Goal: Transaction & Acquisition: Purchase product/service

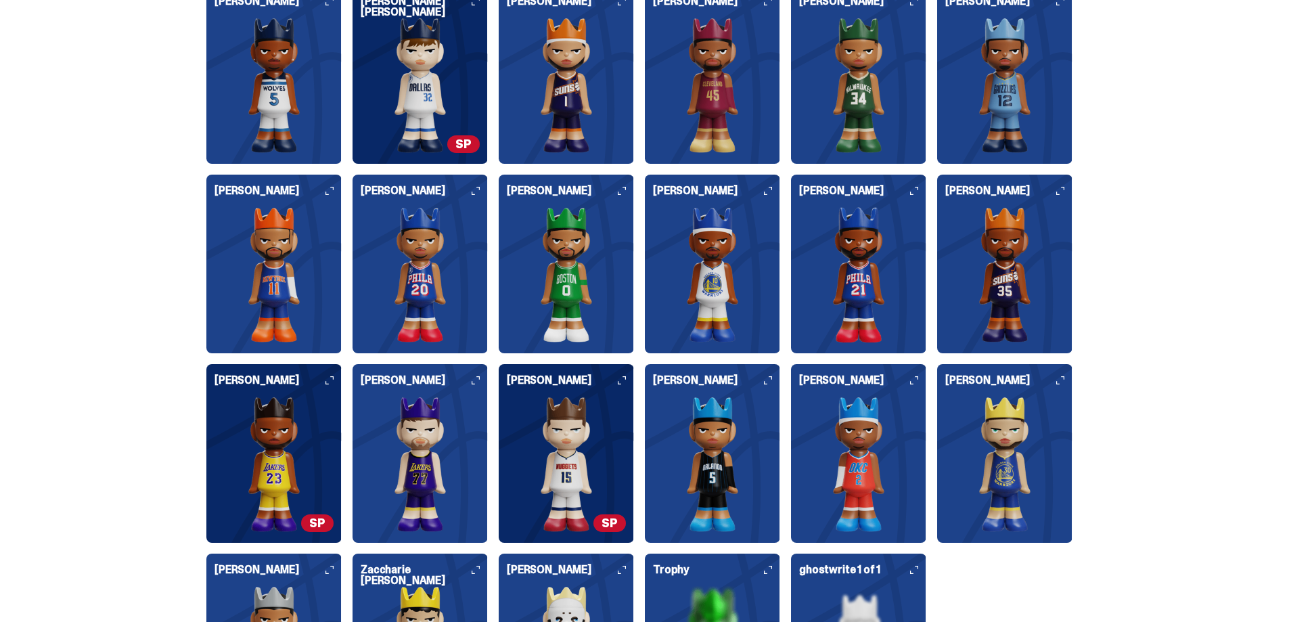
scroll to position [3520, 0]
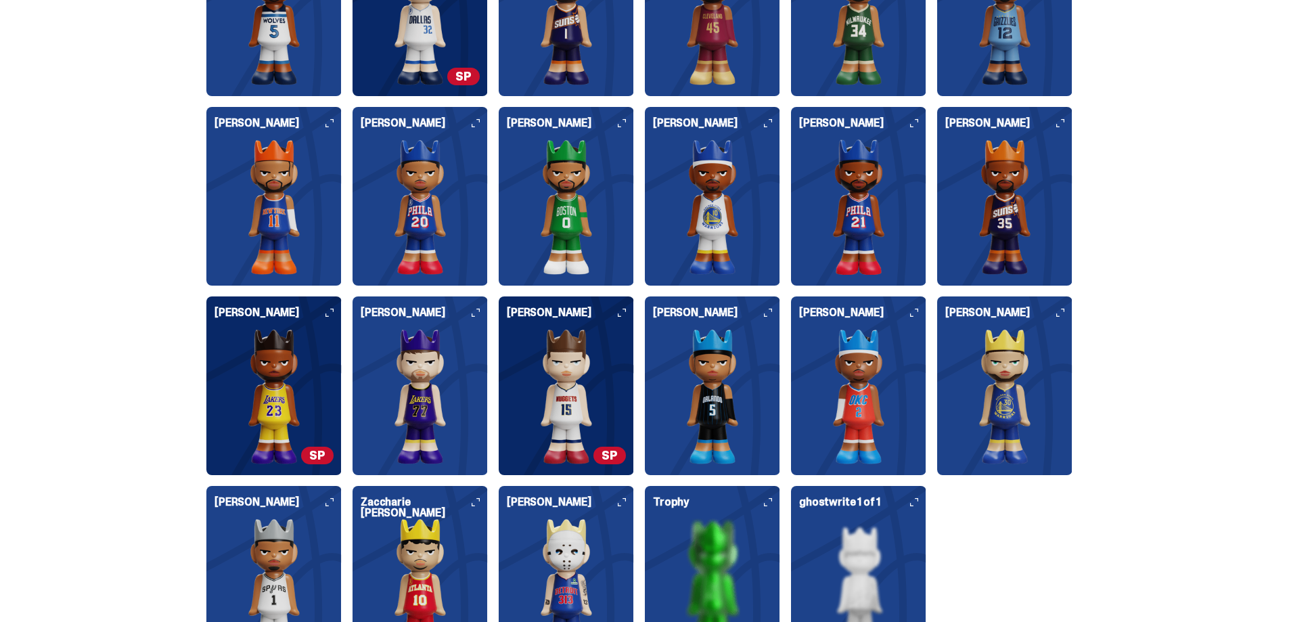
click at [878, 158] on img at bounding box center [858, 206] width 119 height 135
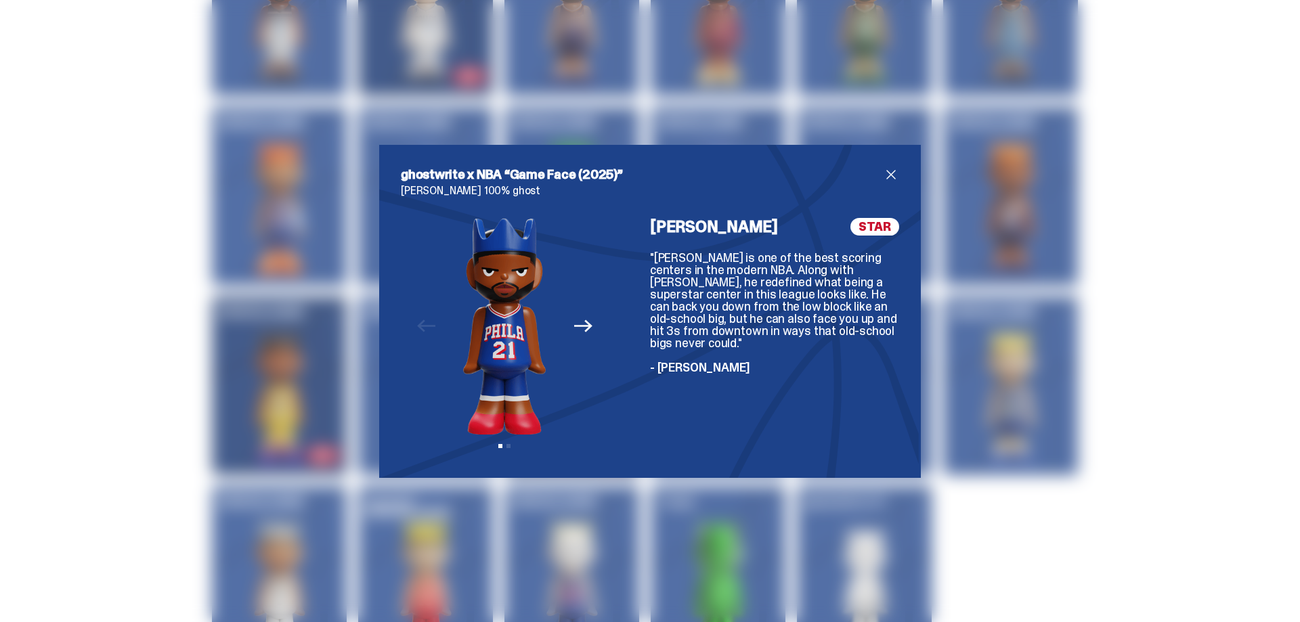
click at [892, 173] on span "close" at bounding box center [891, 175] width 16 height 16
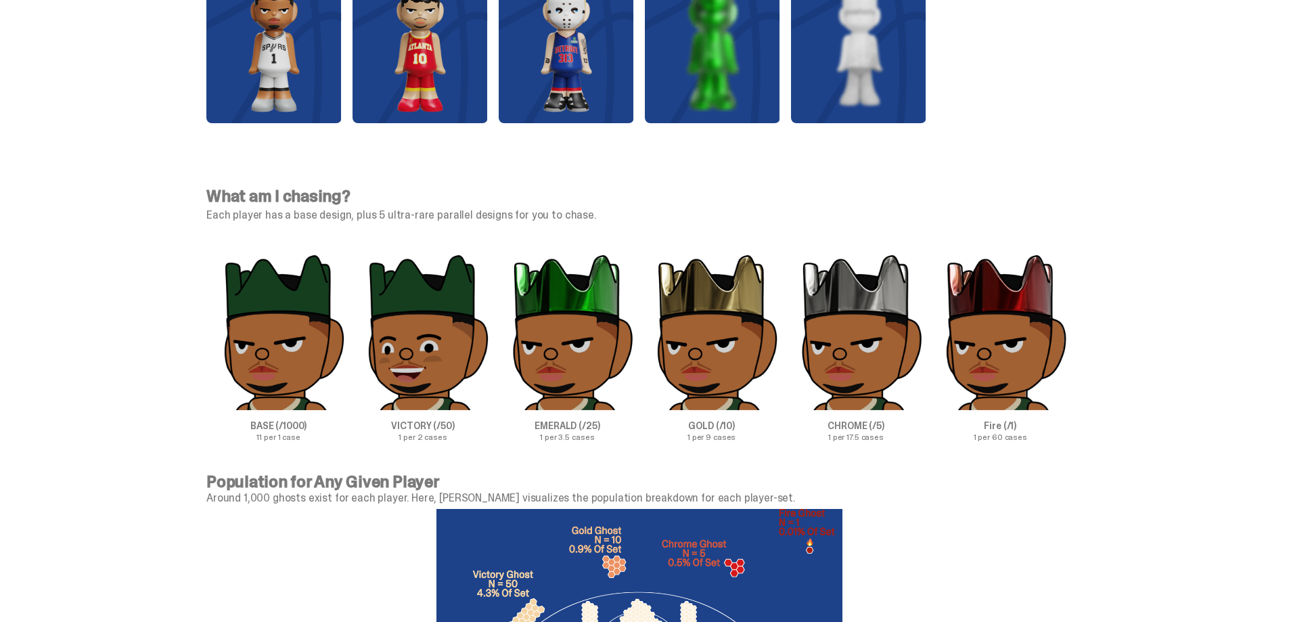
scroll to position [4129, 0]
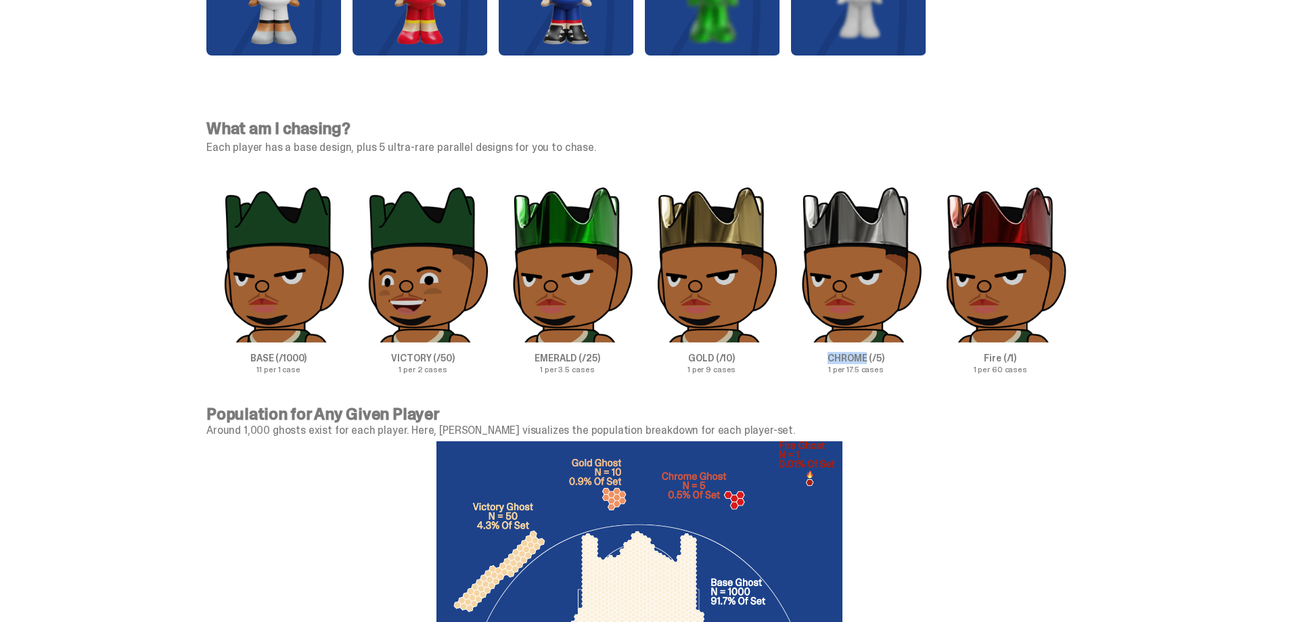
drag, startPoint x: 835, startPoint y: 357, endPoint x: 871, endPoint y: 355, distance: 36.6
click at [871, 355] on p "CHROME (/5)" at bounding box center [856, 357] width 144 height 9
copy p "CHROME"
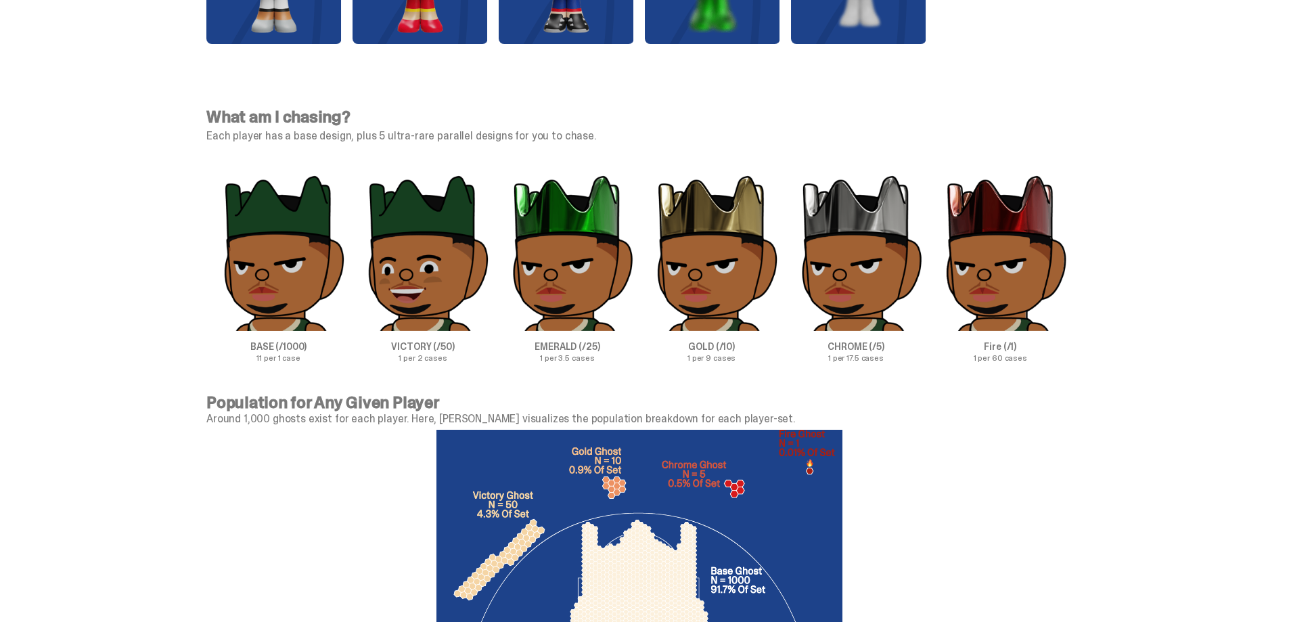
scroll to position [4146, 0]
